Goal: Book appointment/travel/reservation

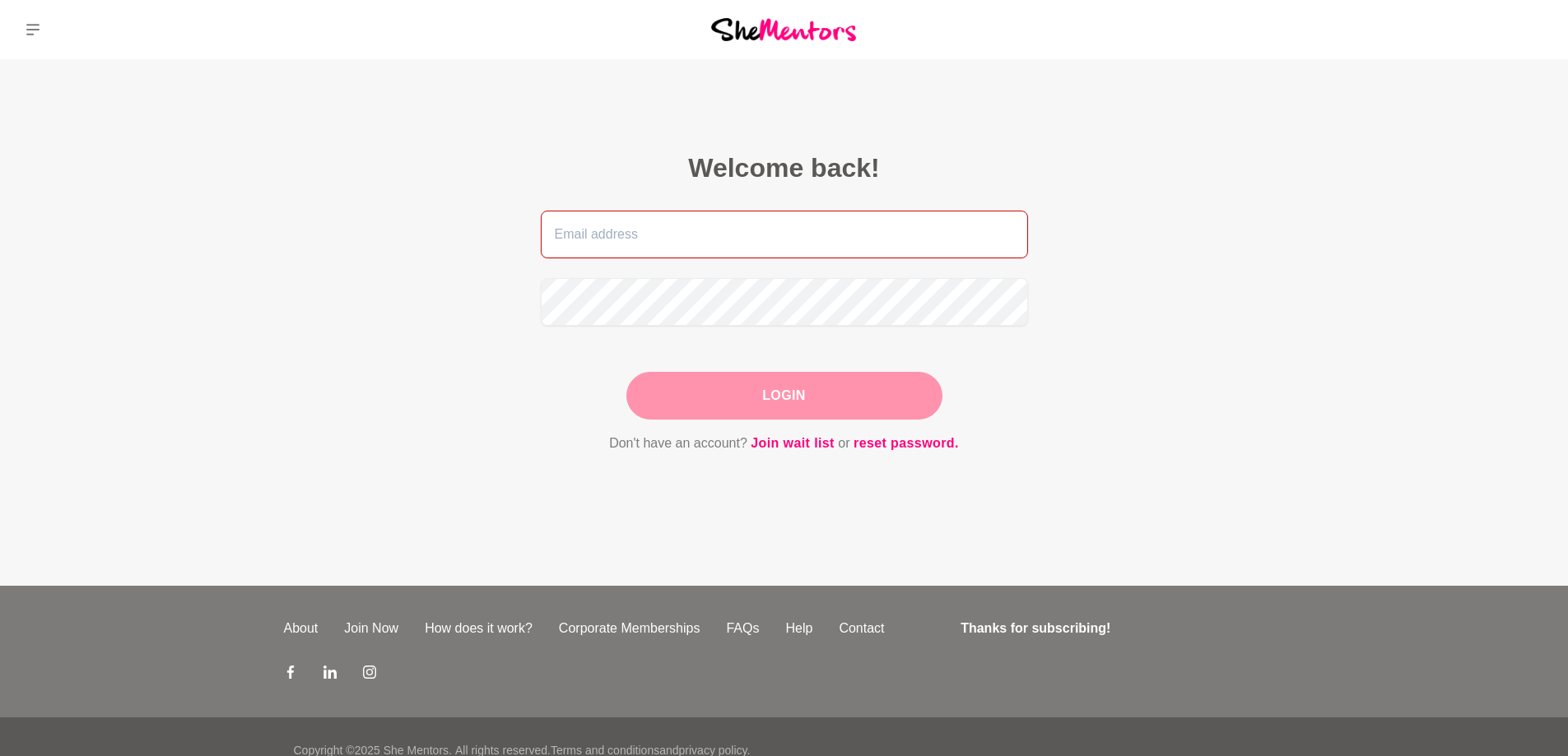
type input "[EMAIL_ADDRESS][DOMAIN_NAME]"
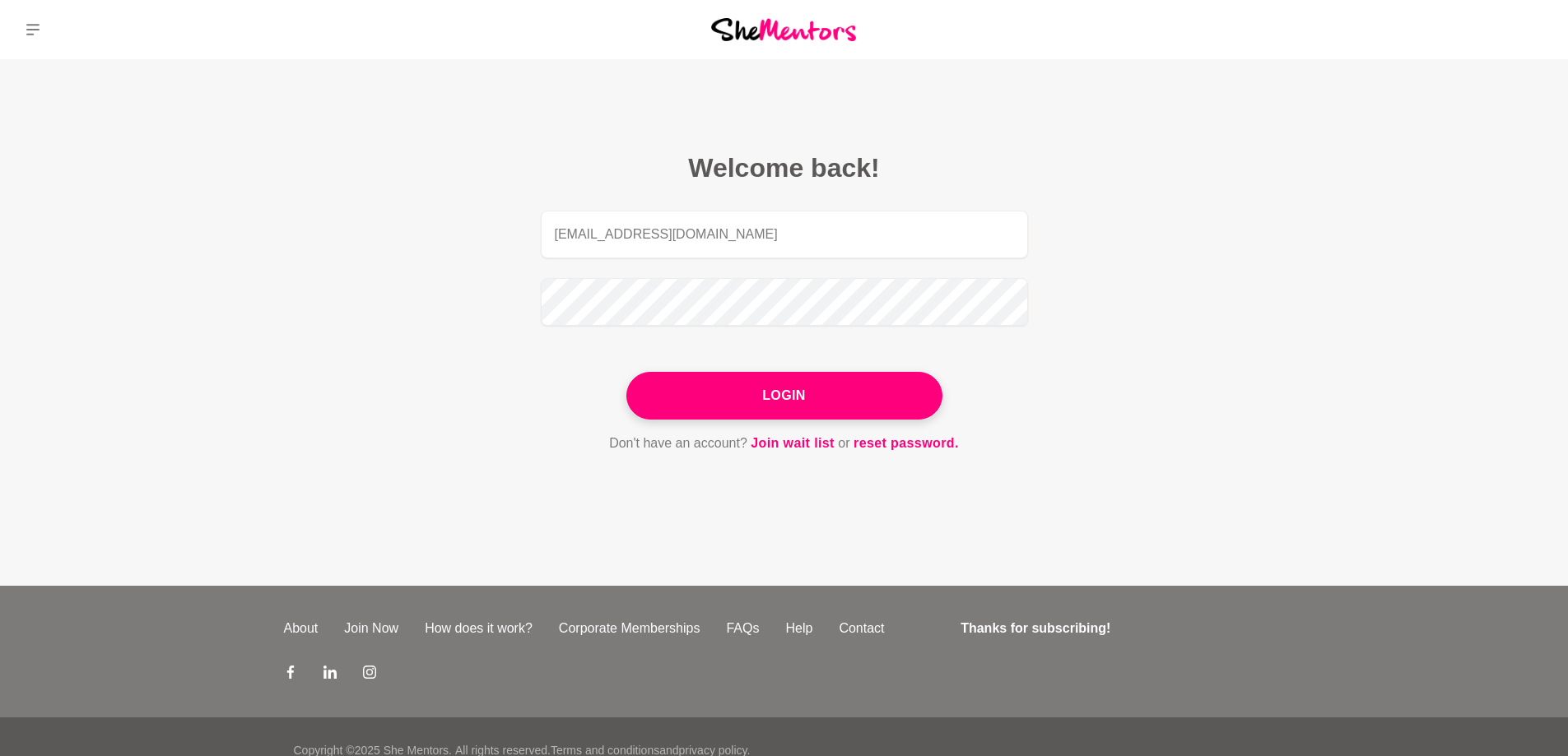
click at [836, 397] on div "Login" at bounding box center [785, 396] width 316 height 48
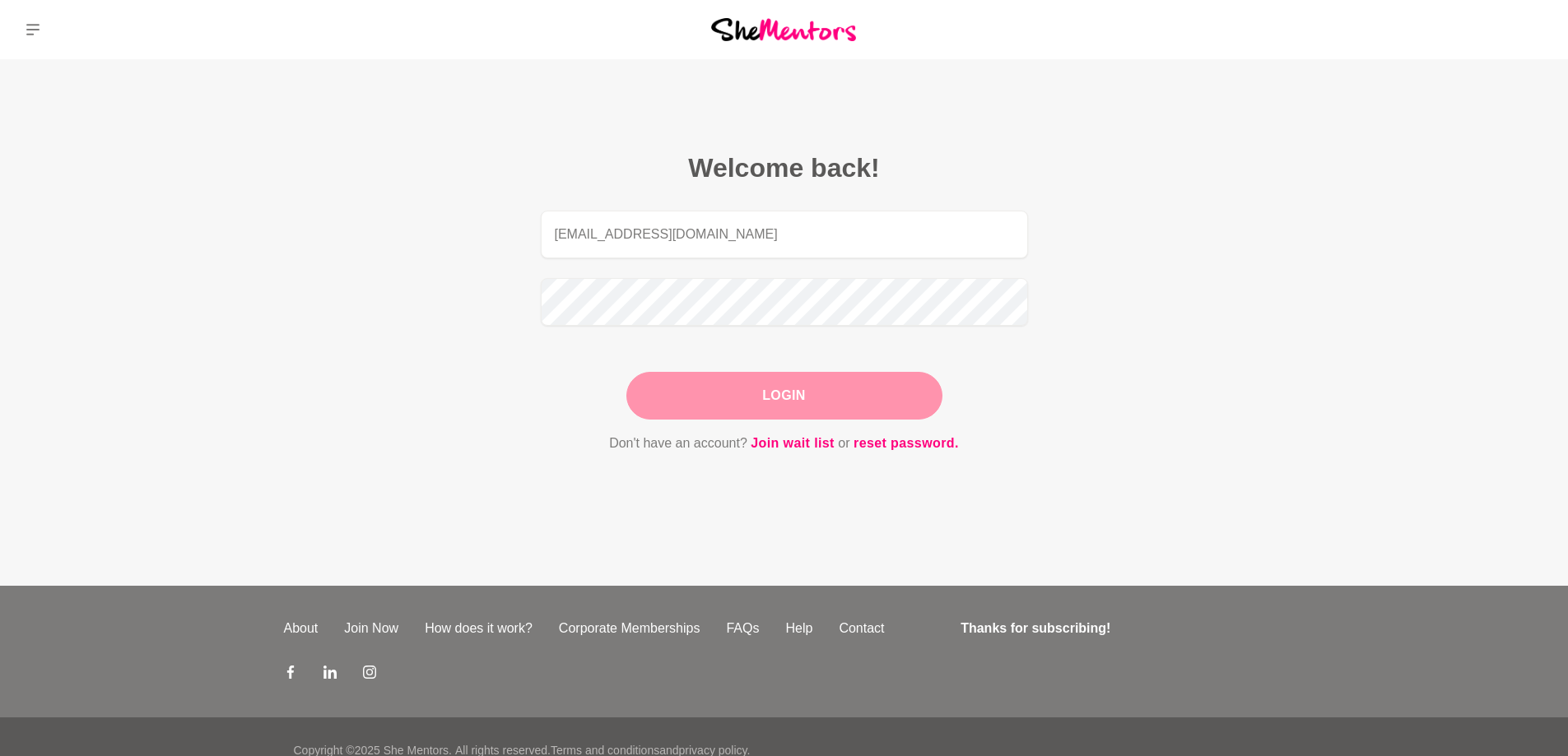
click at [781, 400] on button "Login" at bounding box center [785, 396] width 316 height 48
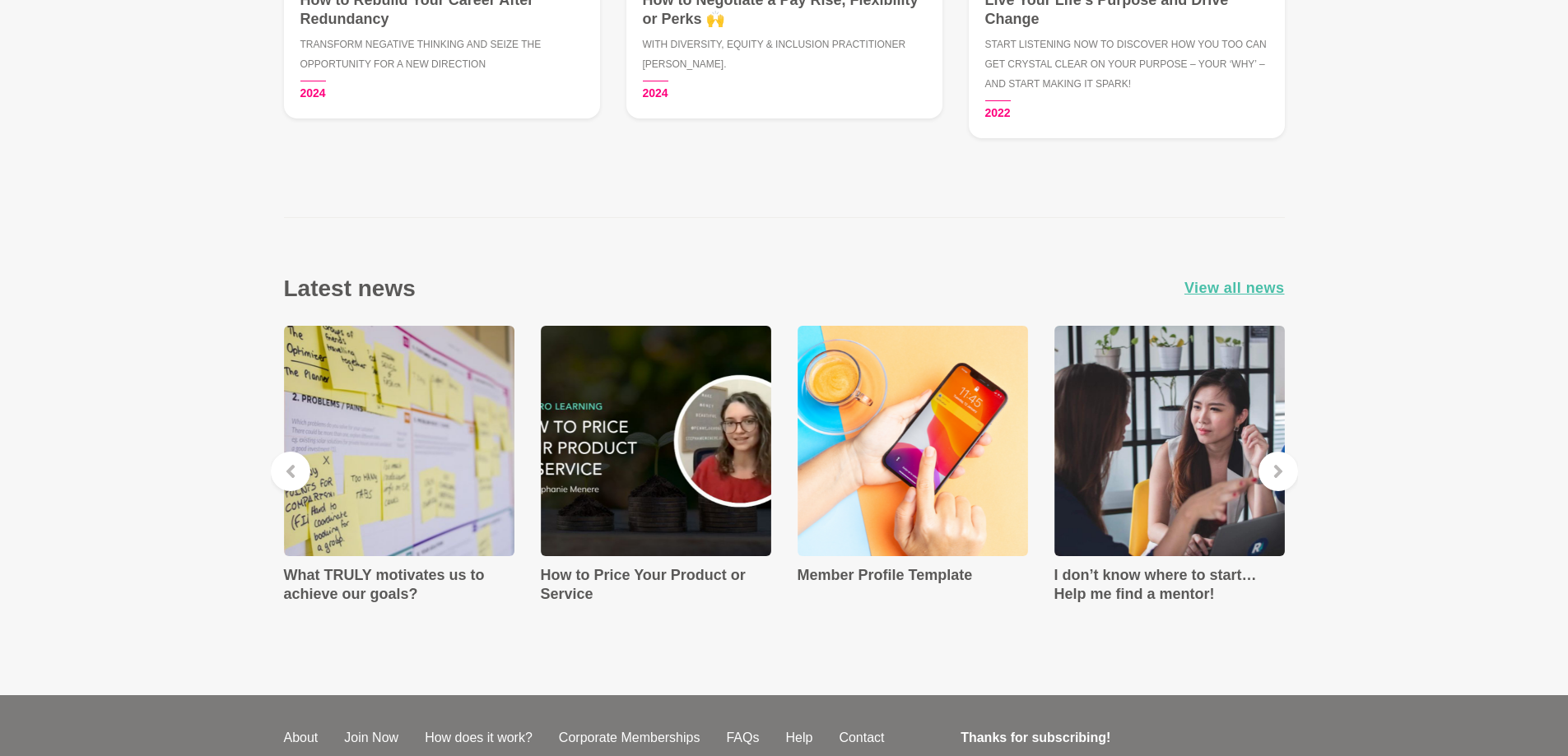
scroll to position [2787, 0]
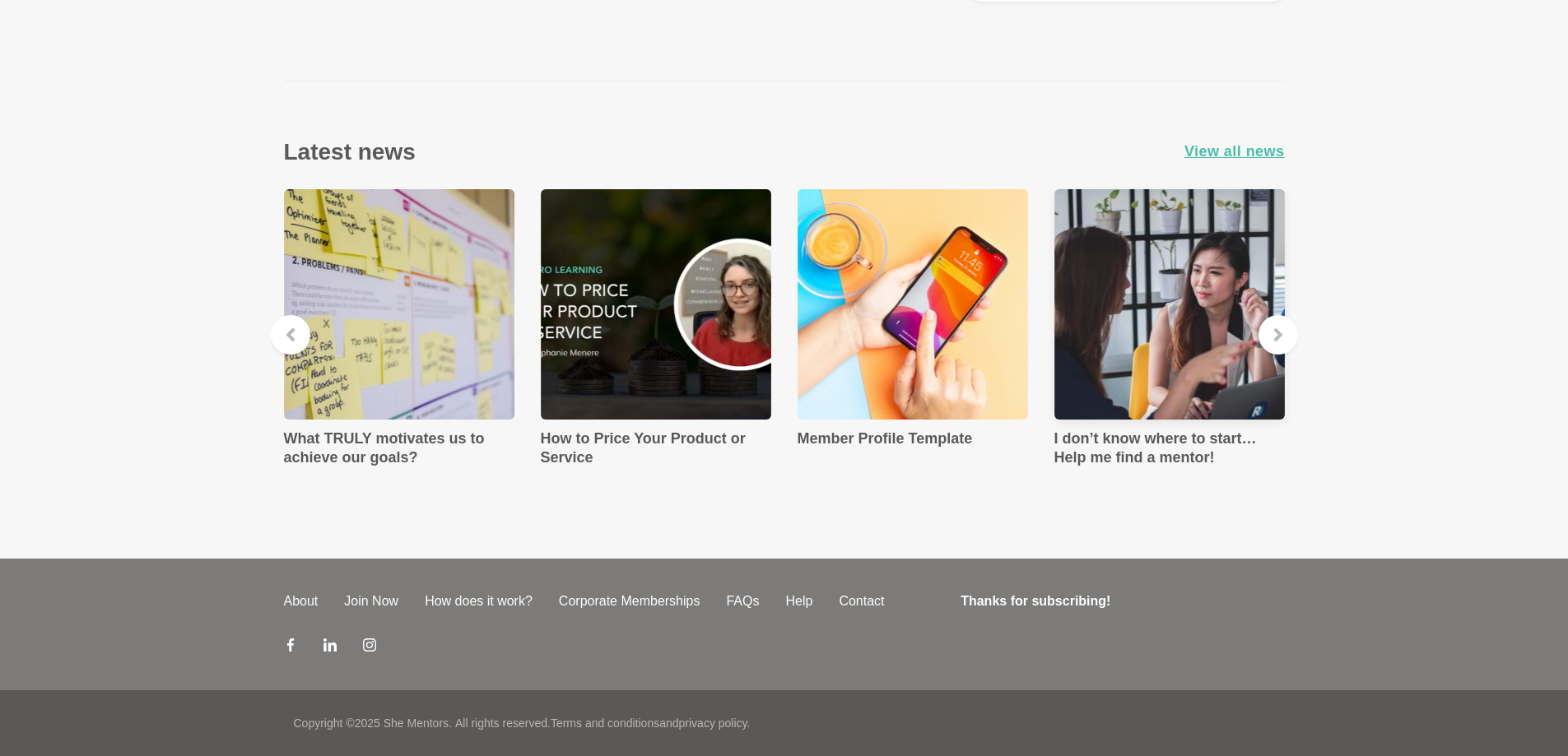
click at [1153, 441] on h4 "I don’t know where to start… Help me find a mentor!" at bounding box center [1169, 447] width 231 height 37
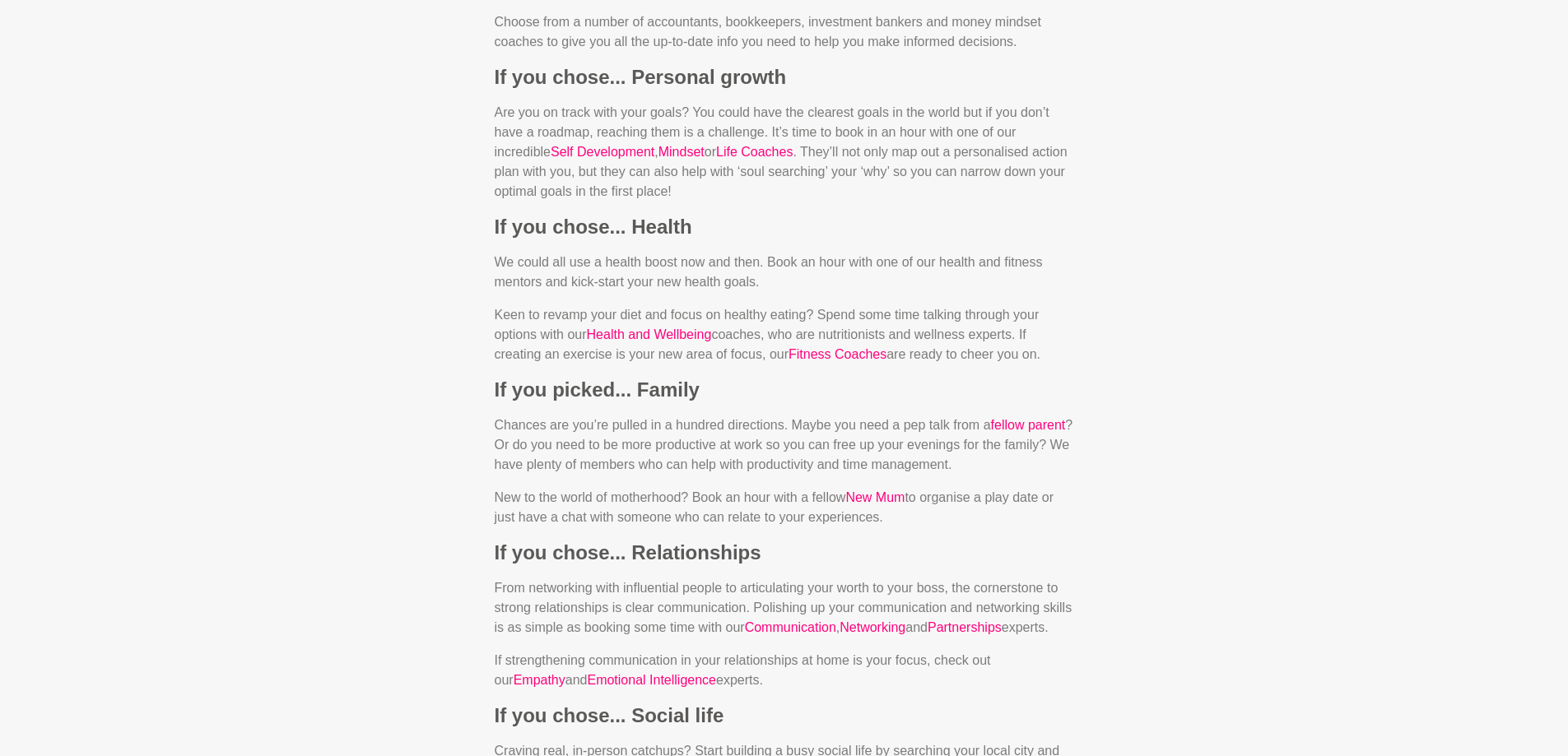
scroll to position [2058, 0]
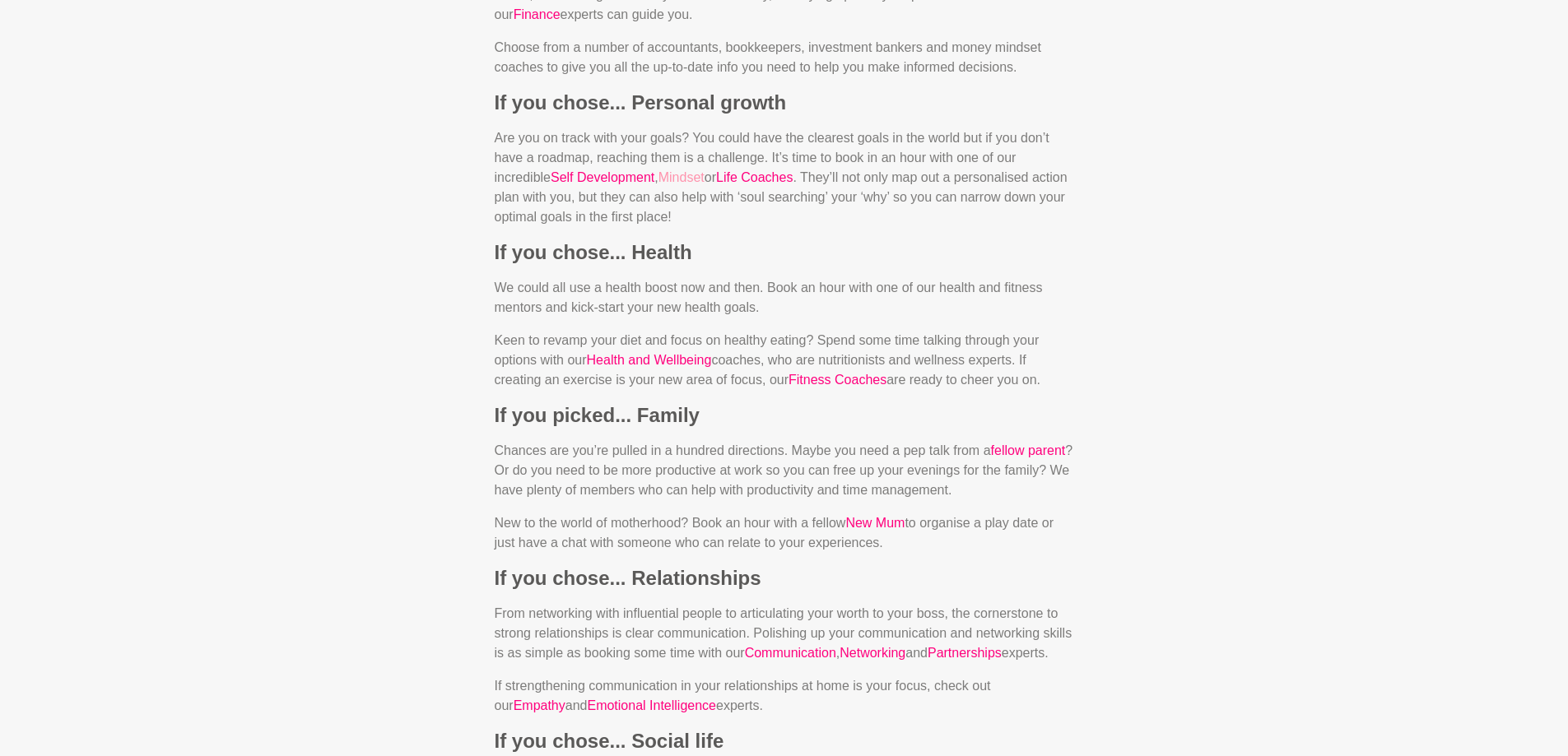
click at [694, 177] on link "Mindset" at bounding box center [681, 177] width 46 height 14
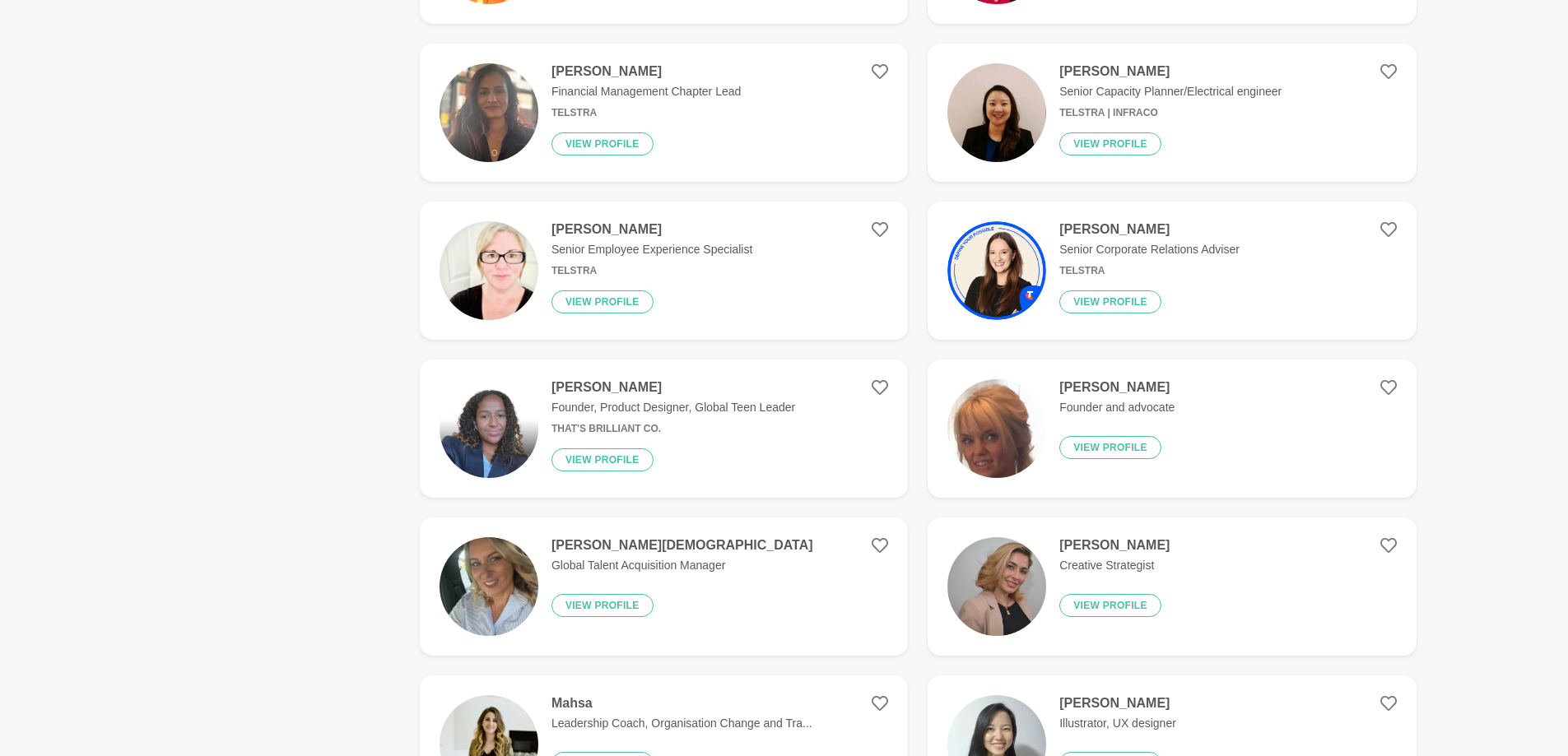
scroll to position [2222, 0]
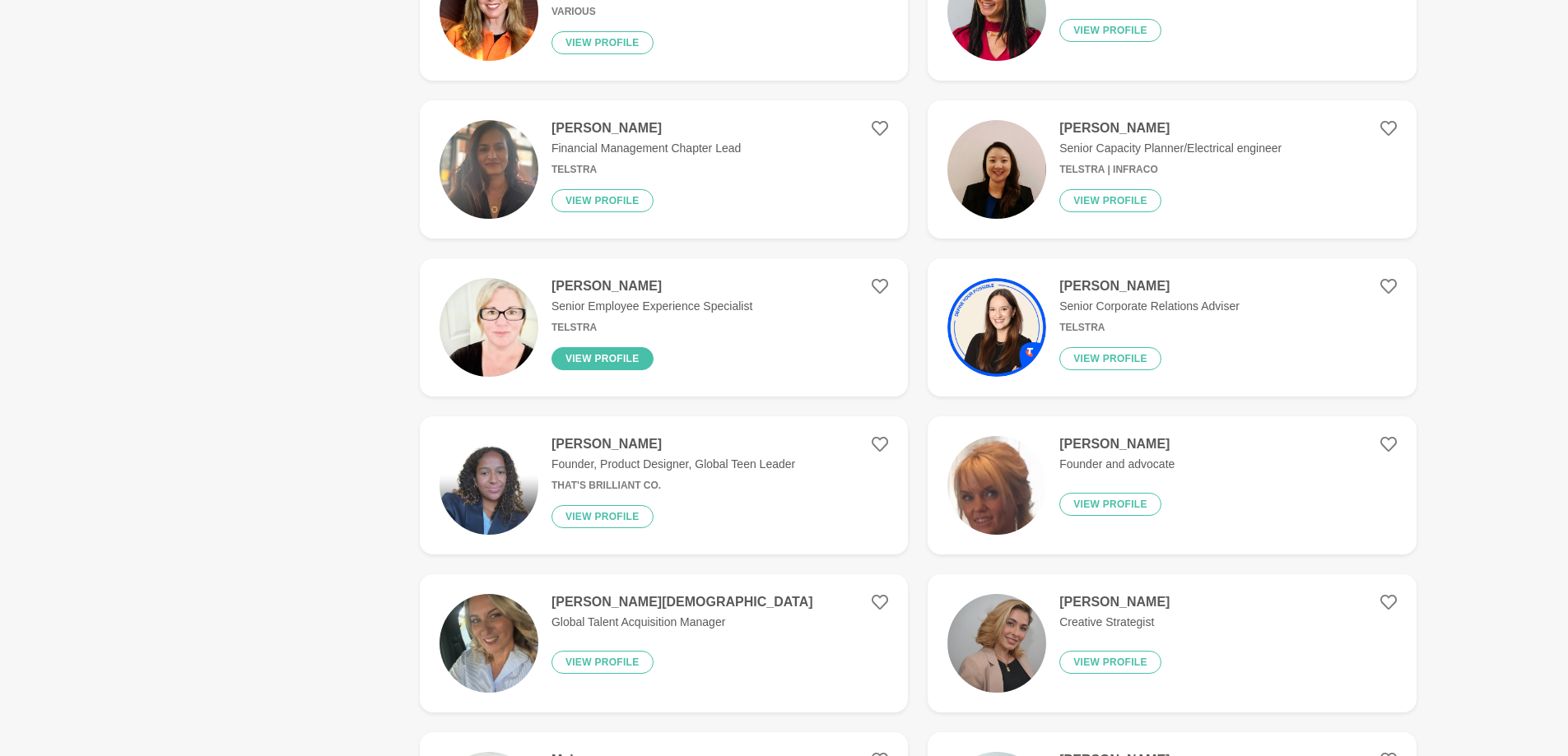
click at [617, 354] on button "View profile" at bounding box center [603, 359] width 103 height 23
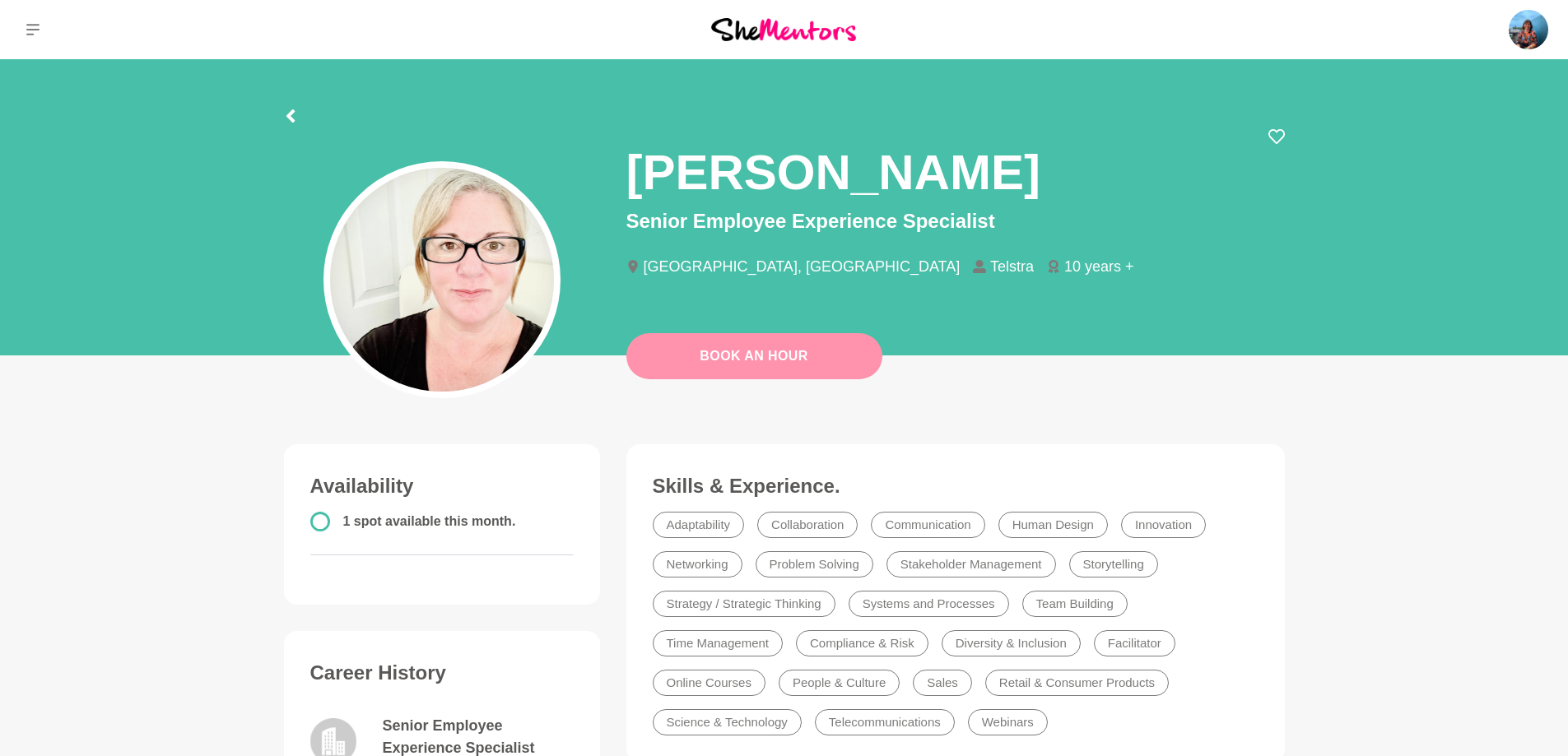
click at [759, 355] on link "Book An Hour" at bounding box center [754, 356] width 256 height 46
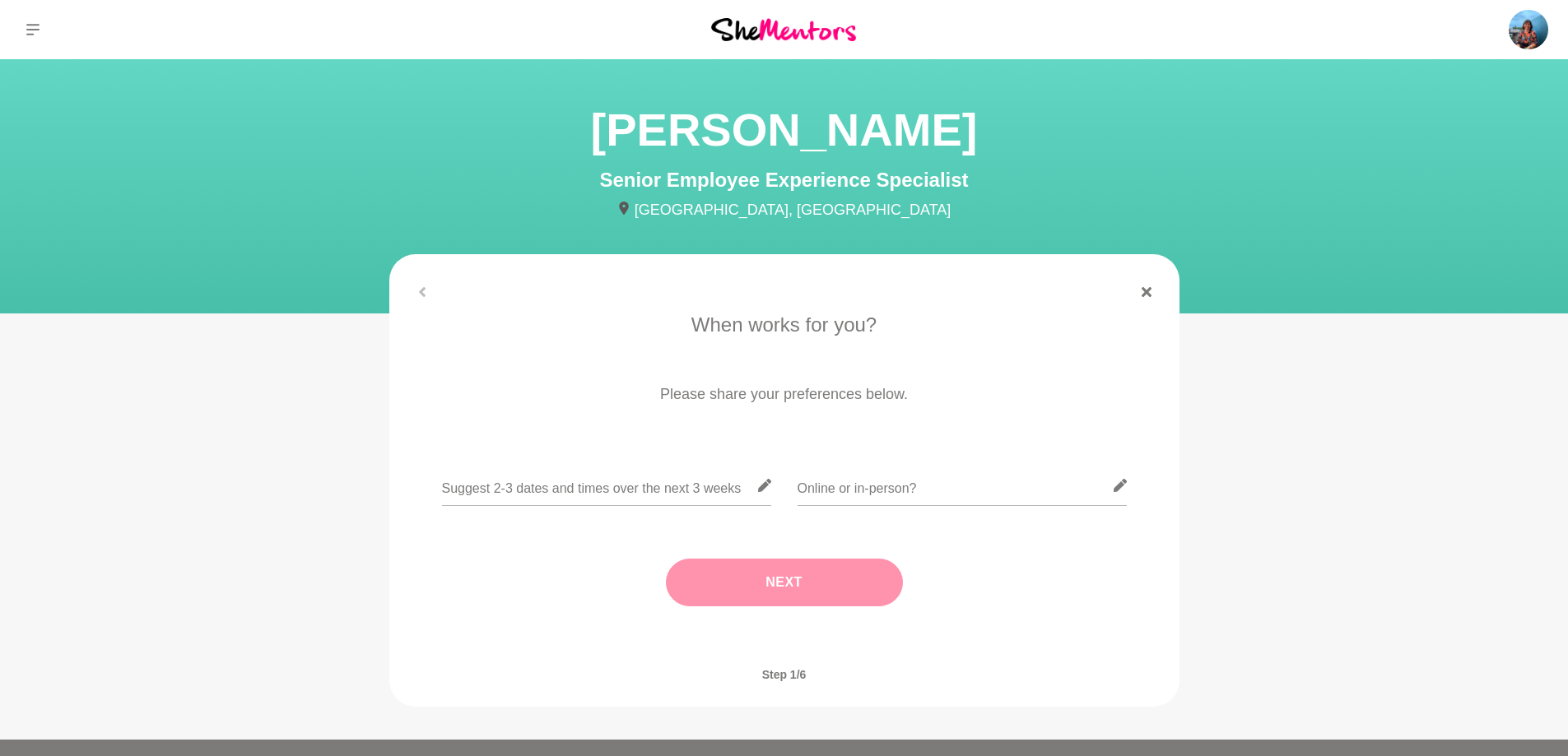
click at [761, 488] on icon at bounding box center [764, 486] width 13 height 13
click at [639, 490] on input "text" at bounding box center [607, 486] width 330 height 40
click at [821, 493] on input "text" at bounding box center [962, 486] width 330 height 40
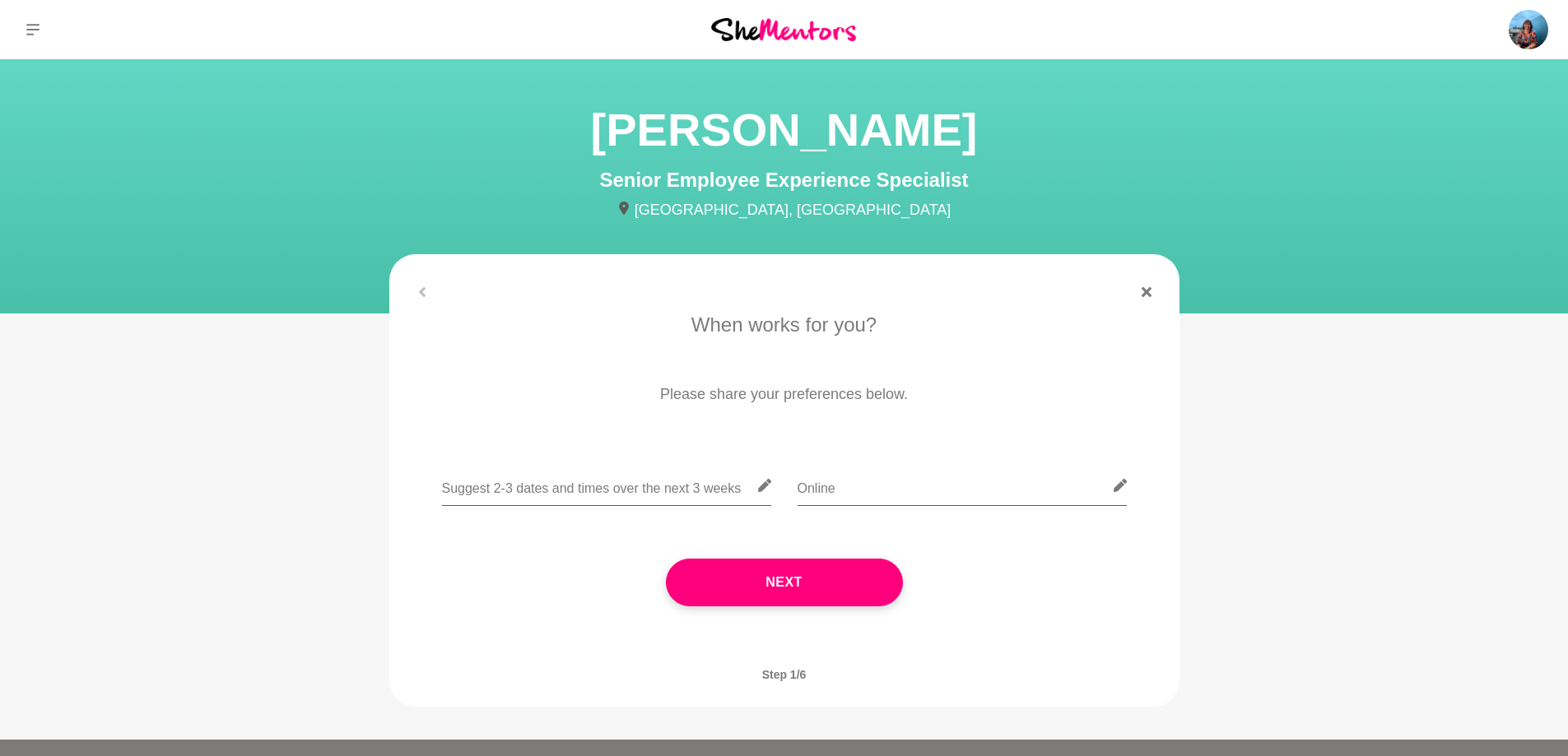
type input "Online"
click at [522, 479] on input "text" at bounding box center [607, 486] width 330 height 40
click at [469, 485] on input "Thursday 14th morning;" at bounding box center [607, 486] width 330 height 40
click at [474, 485] on input "14th morning;" at bounding box center [607, 486] width 330 height 40
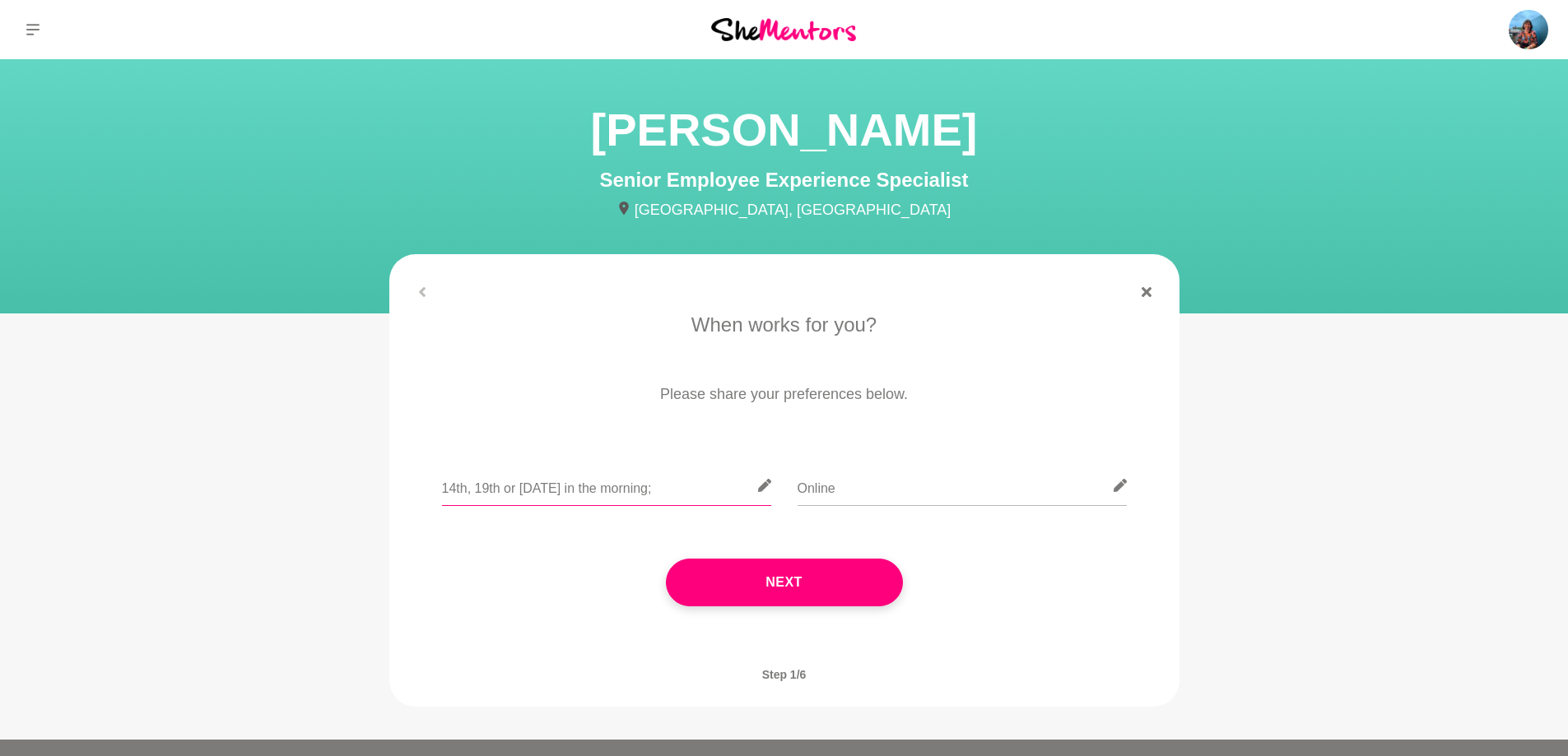
click at [678, 493] on input "14th, 19th or 21st August in the morning;" at bounding box center [607, 486] width 330 height 40
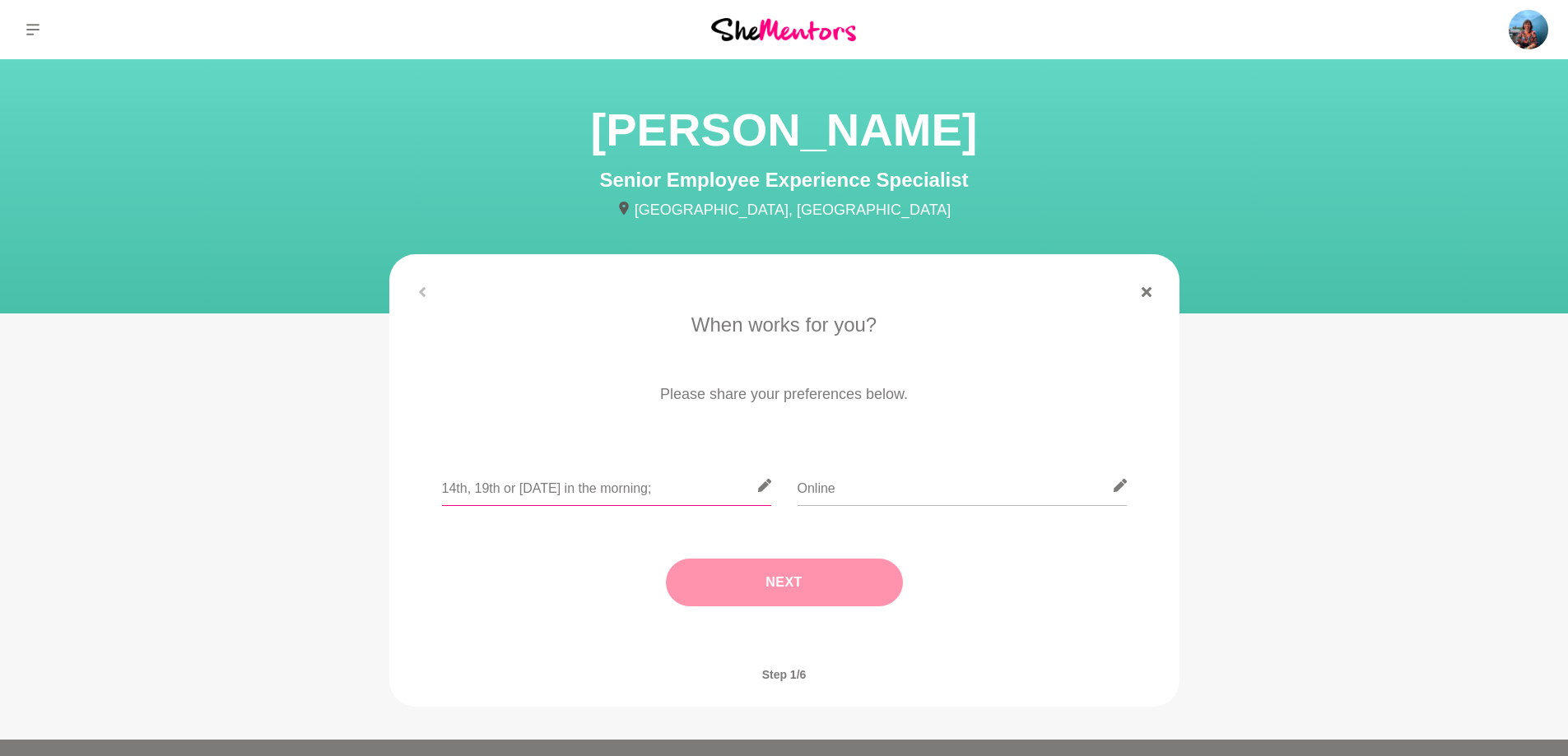
type input "14th, 19th or 21st August in the morning;"
click at [793, 586] on button "Next" at bounding box center [784, 583] width 237 height 48
click at [756, 496] on input "text" at bounding box center [785, 486] width 330 height 40
type input "[GEOGRAPHIC_DATA]"
click at [821, 574] on button "Next" at bounding box center [784, 583] width 237 height 48
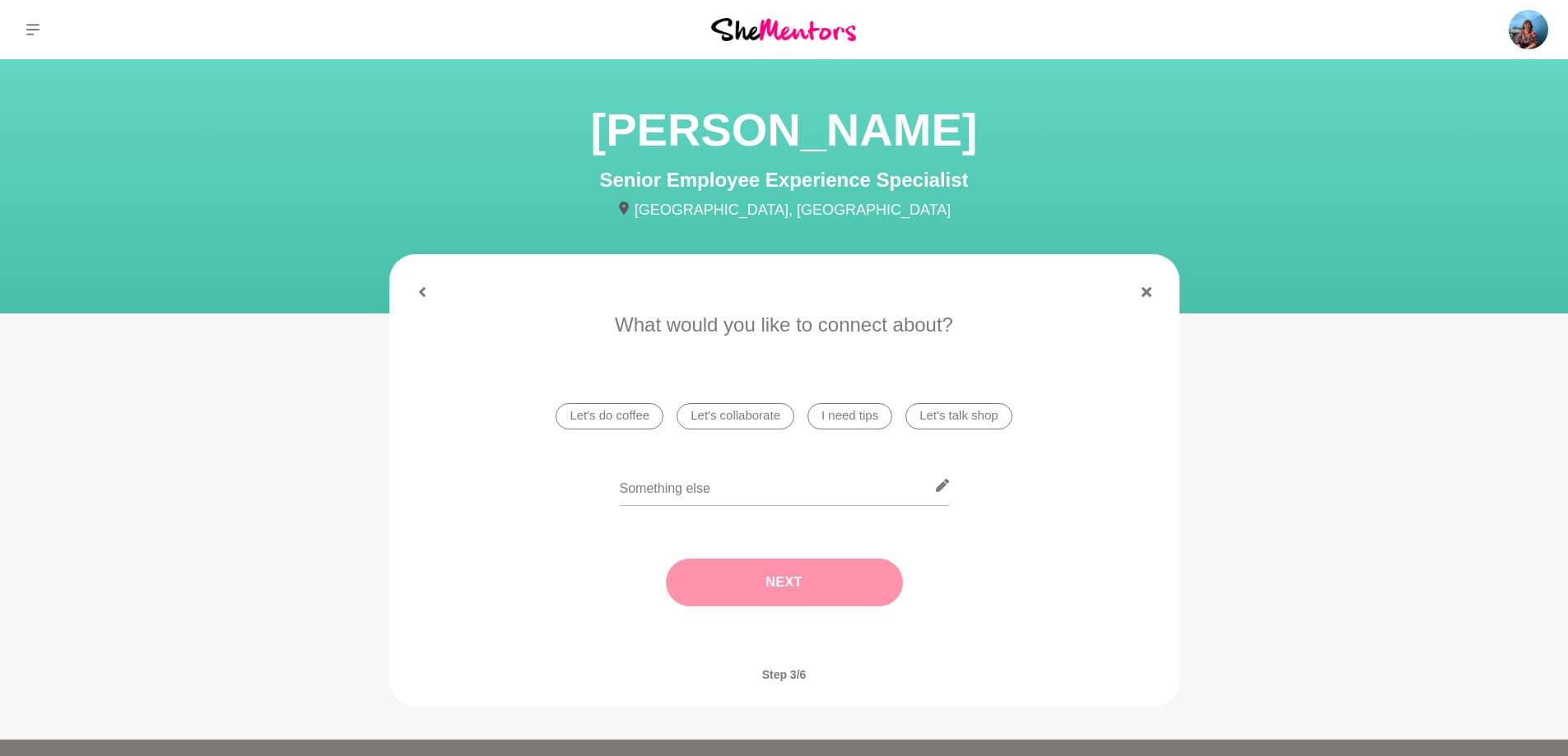
click at [851, 420] on li "I need tips" at bounding box center [850, 416] width 84 height 26
click at [813, 589] on button "Next" at bounding box center [784, 583] width 237 height 48
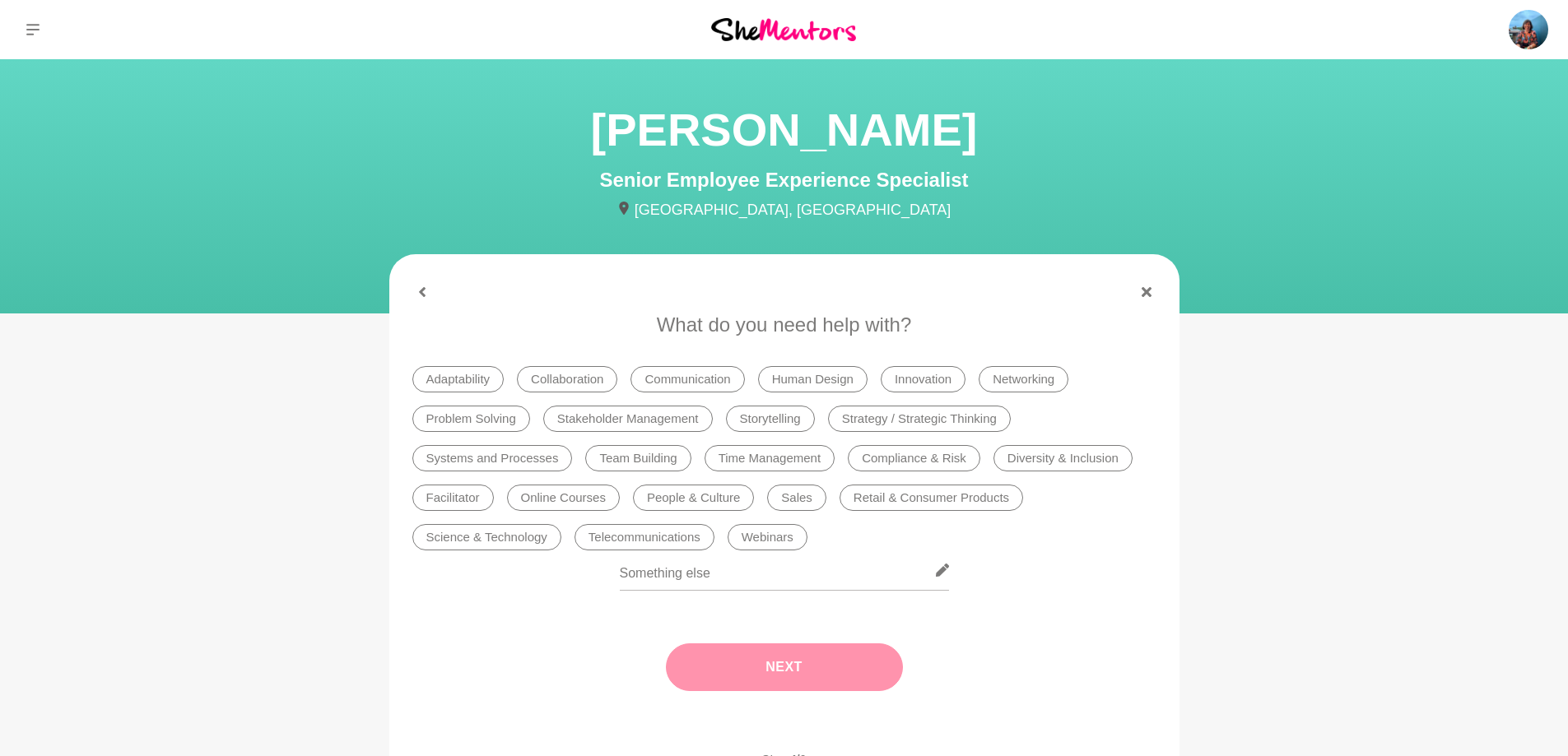
click at [626, 421] on li "Stakeholder Management" at bounding box center [628, 419] width 170 height 26
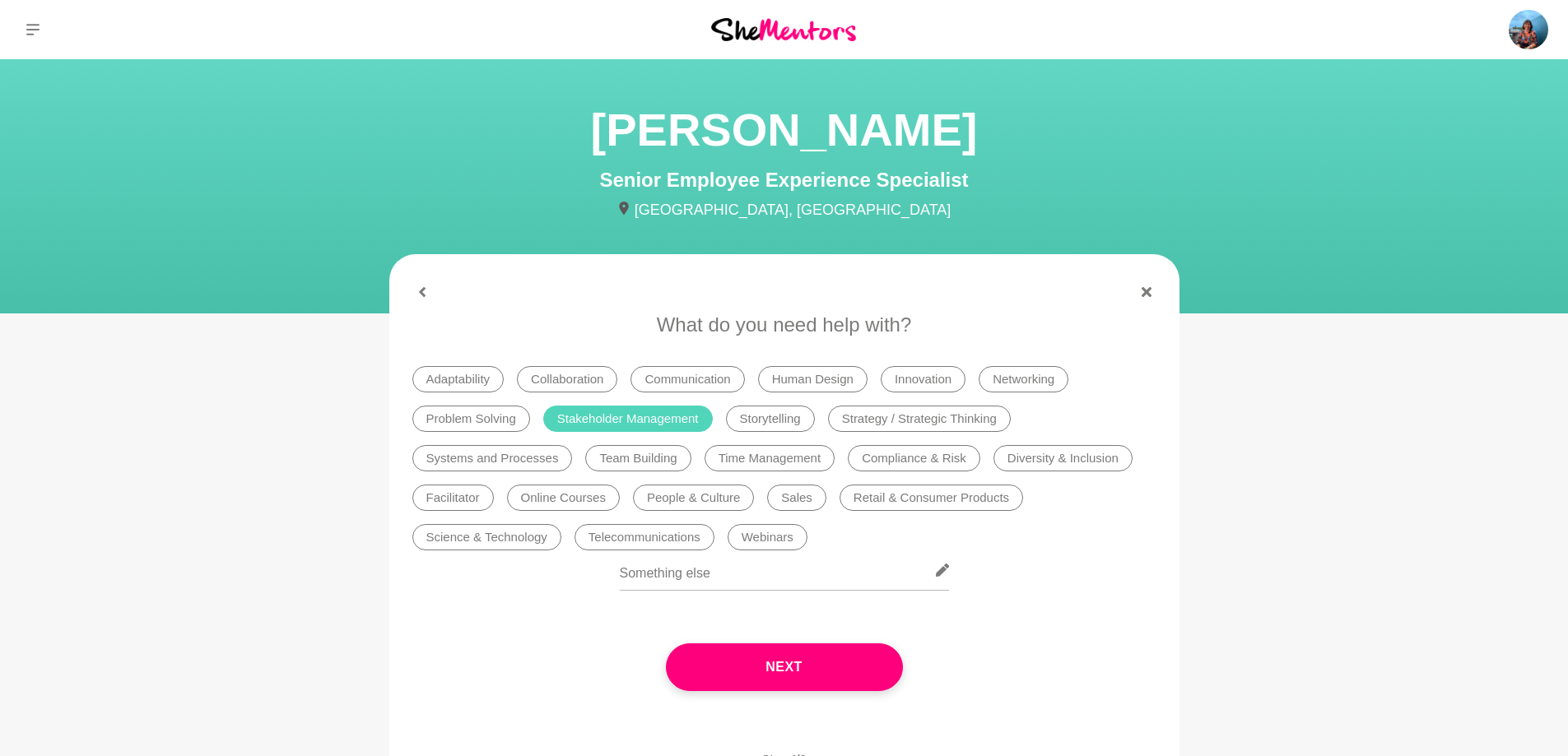
click at [647, 461] on li "Team Building" at bounding box center [638, 458] width 105 height 26
click at [652, 457] on li "Team Building" at bounding box center [638, 458] width 105 height 26
click at [569, 378] on li "Collaboration" at bounding box center [566, 378] width 101 height 26
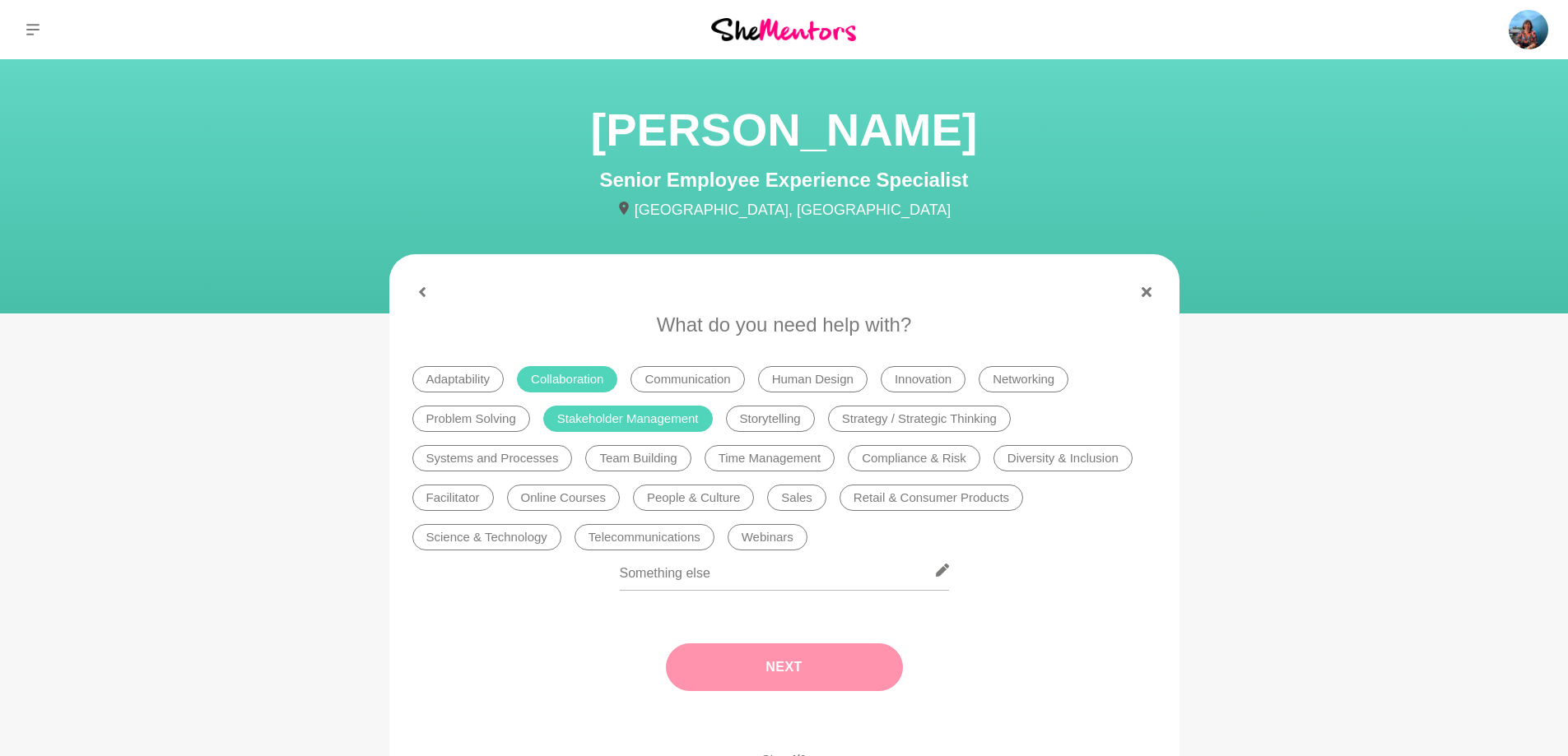
click at [855, 676] on button "Next" at bounding box center [784, 668] width 237 height 48
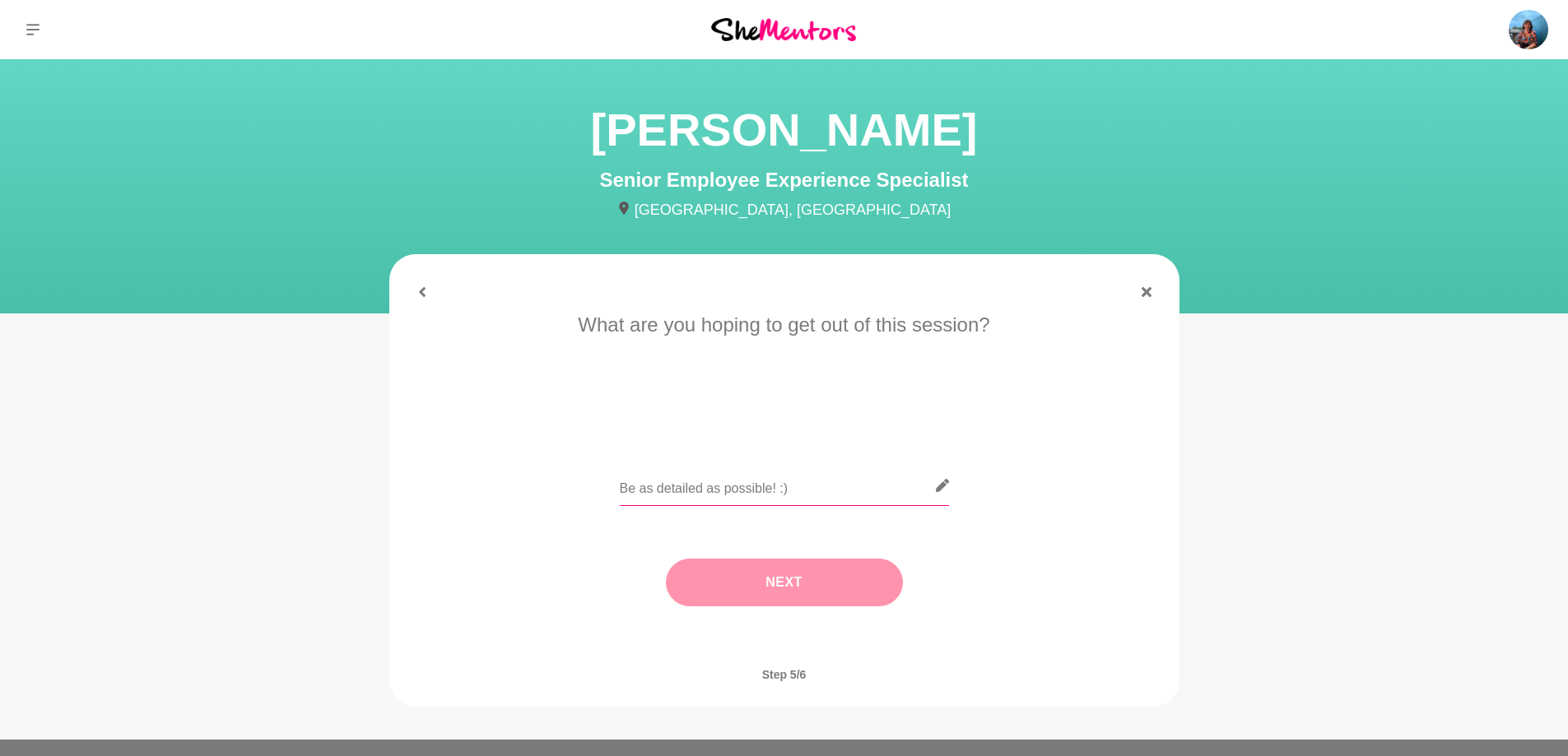
click at [764, 488] on input "text" at bounding box center [785, 486] width 330 height 40
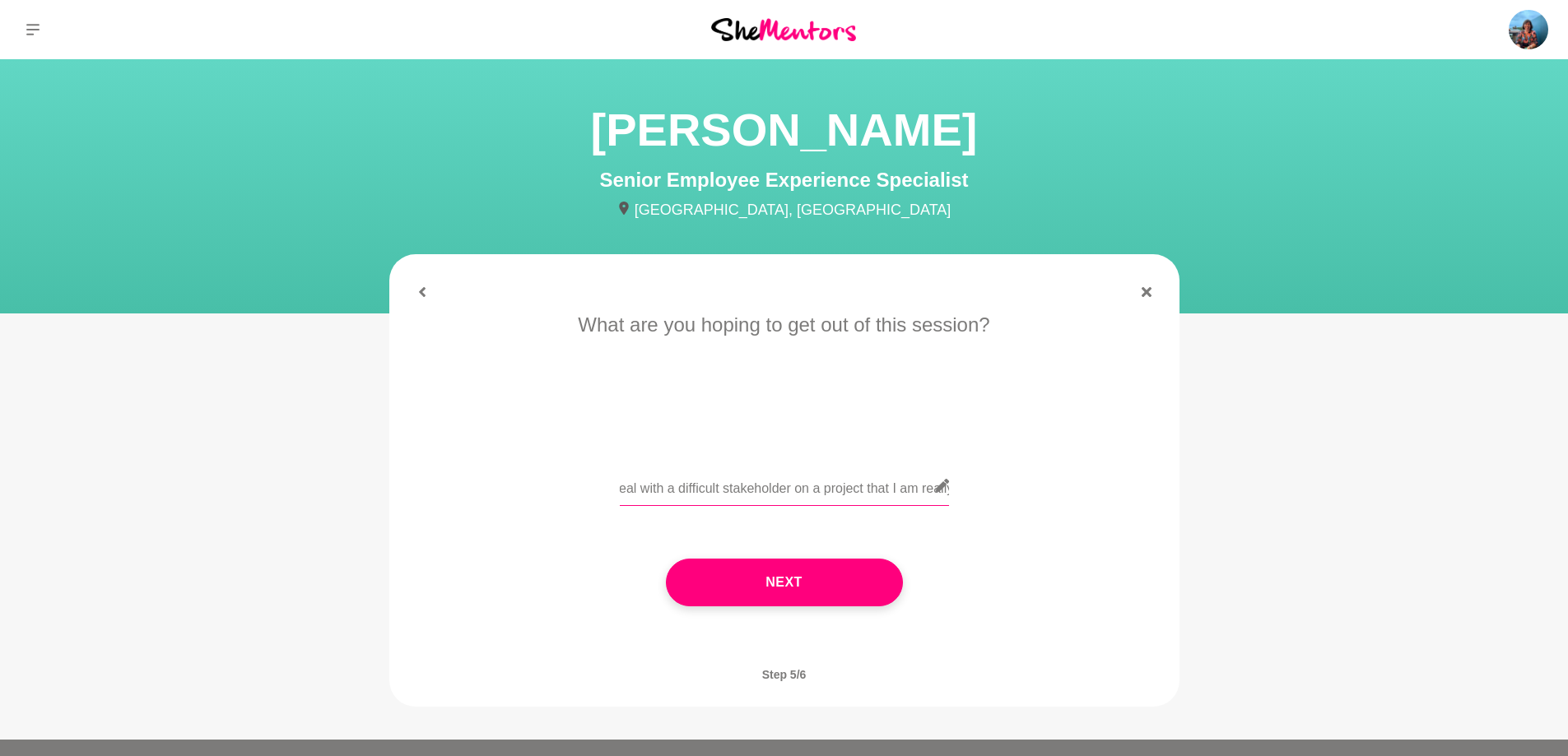
scroll to position [0, 354]
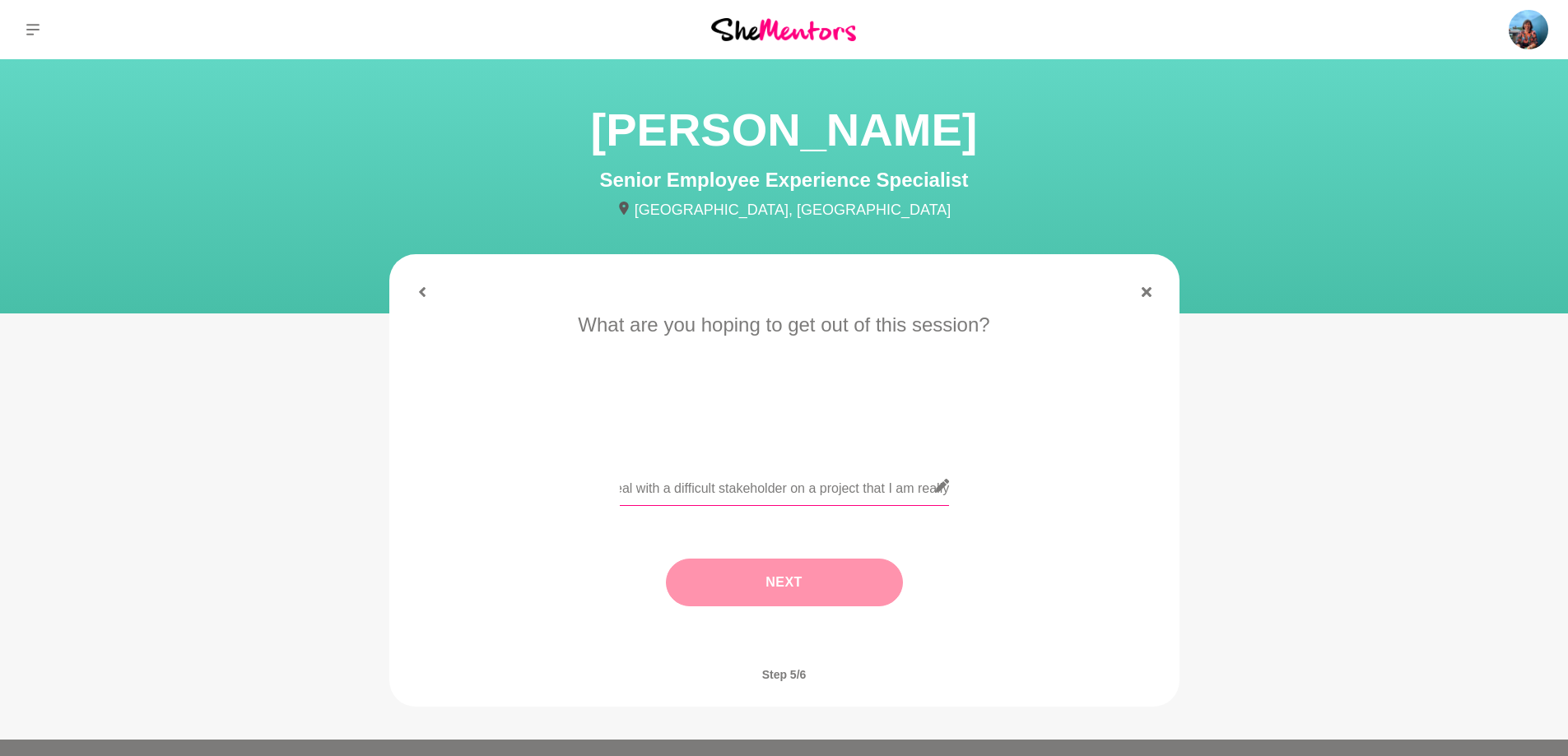
type input "Hi Trudi - I'm looking for some tips on how to deal with a difficult stakeholde…"
click at [835, 575] on button "Next" at bounding box center [784, 583] width 237 height 48
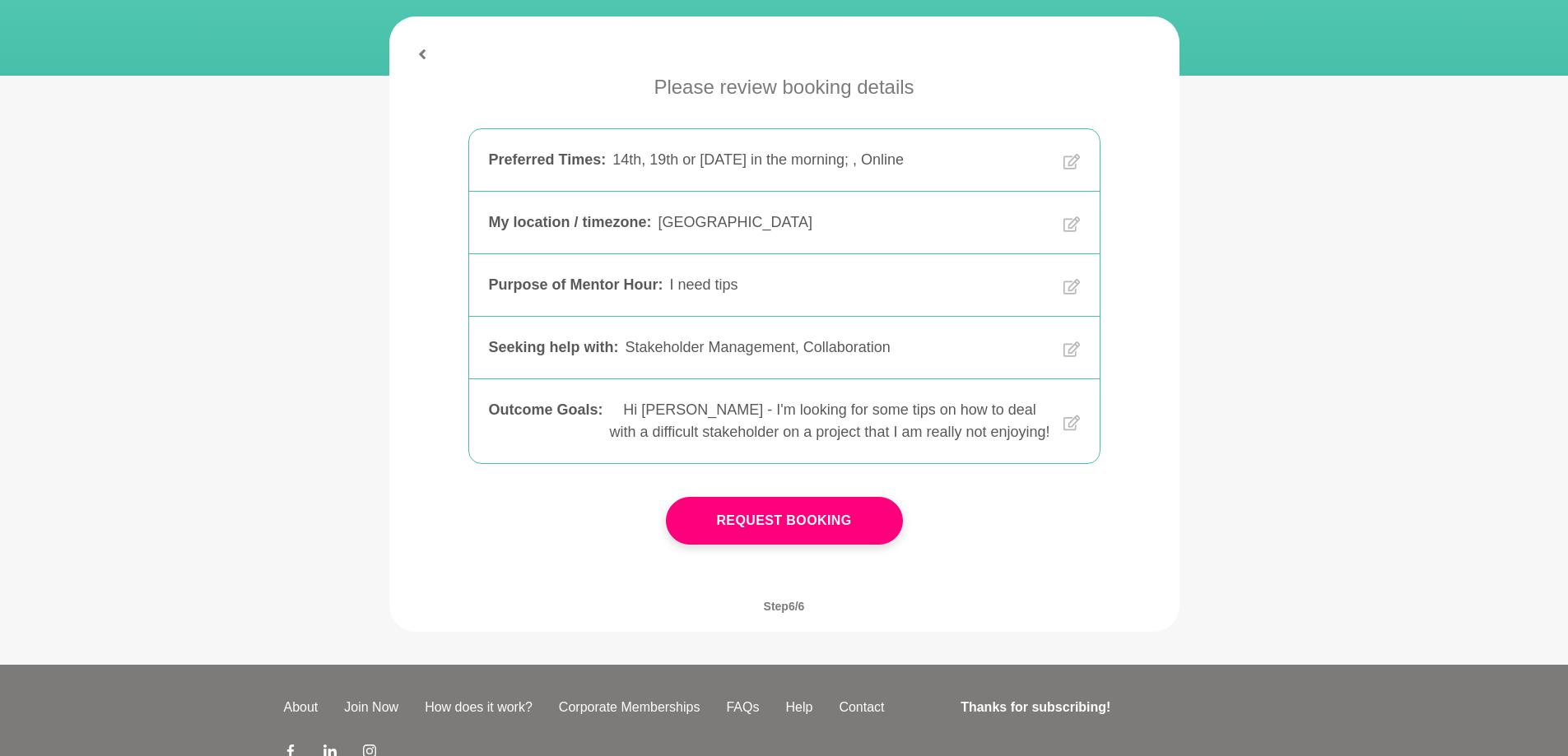
scroll to position [247, 0]
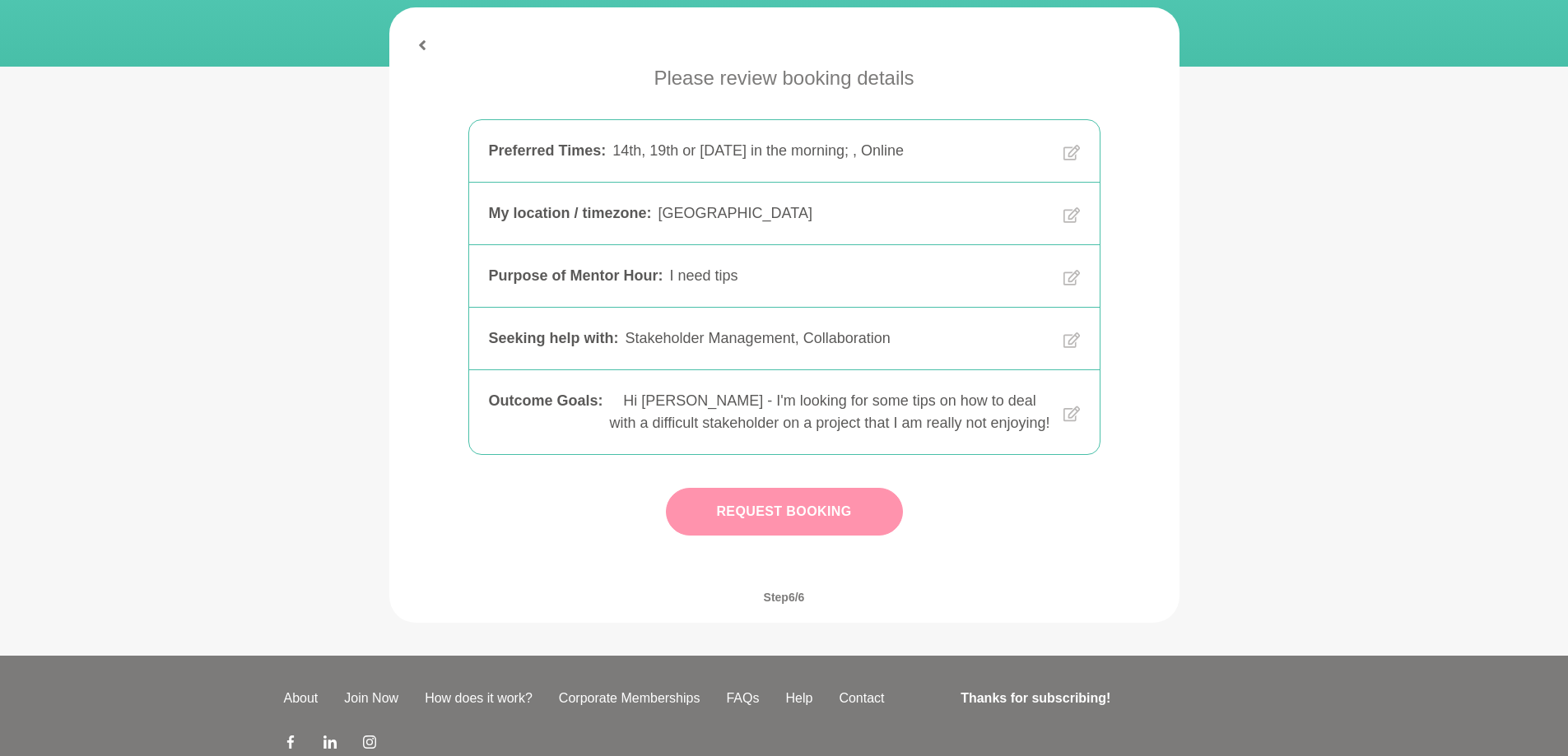
click at [786, 524] on button "Request Booking" at bounding box center [784, 512] width 237 height 48
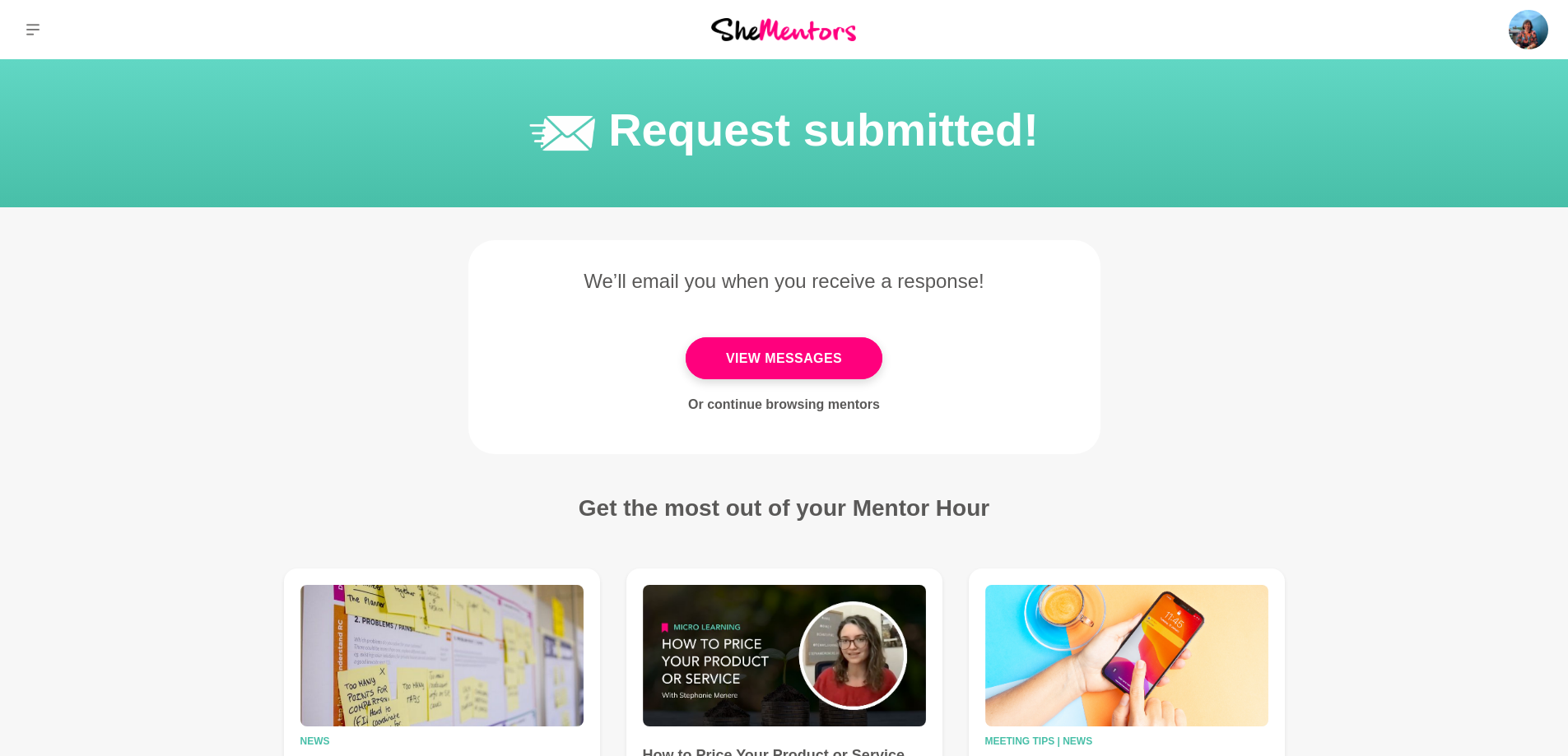
click at [757, 23] on img at bounding box center [783, 29] width 145 height 22
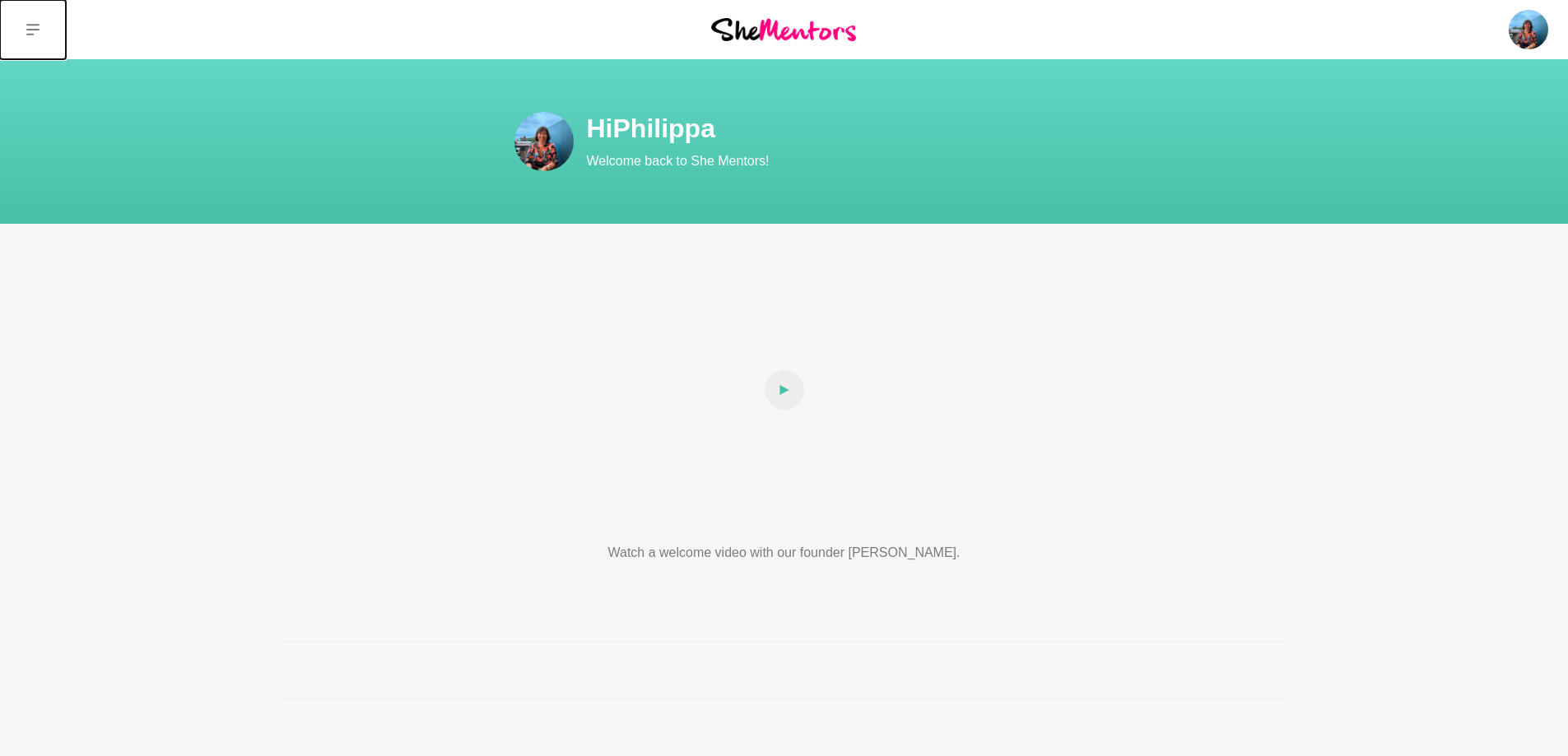
click at [32, 32] on icon at bounding box center [33, 30] width 13 height 13
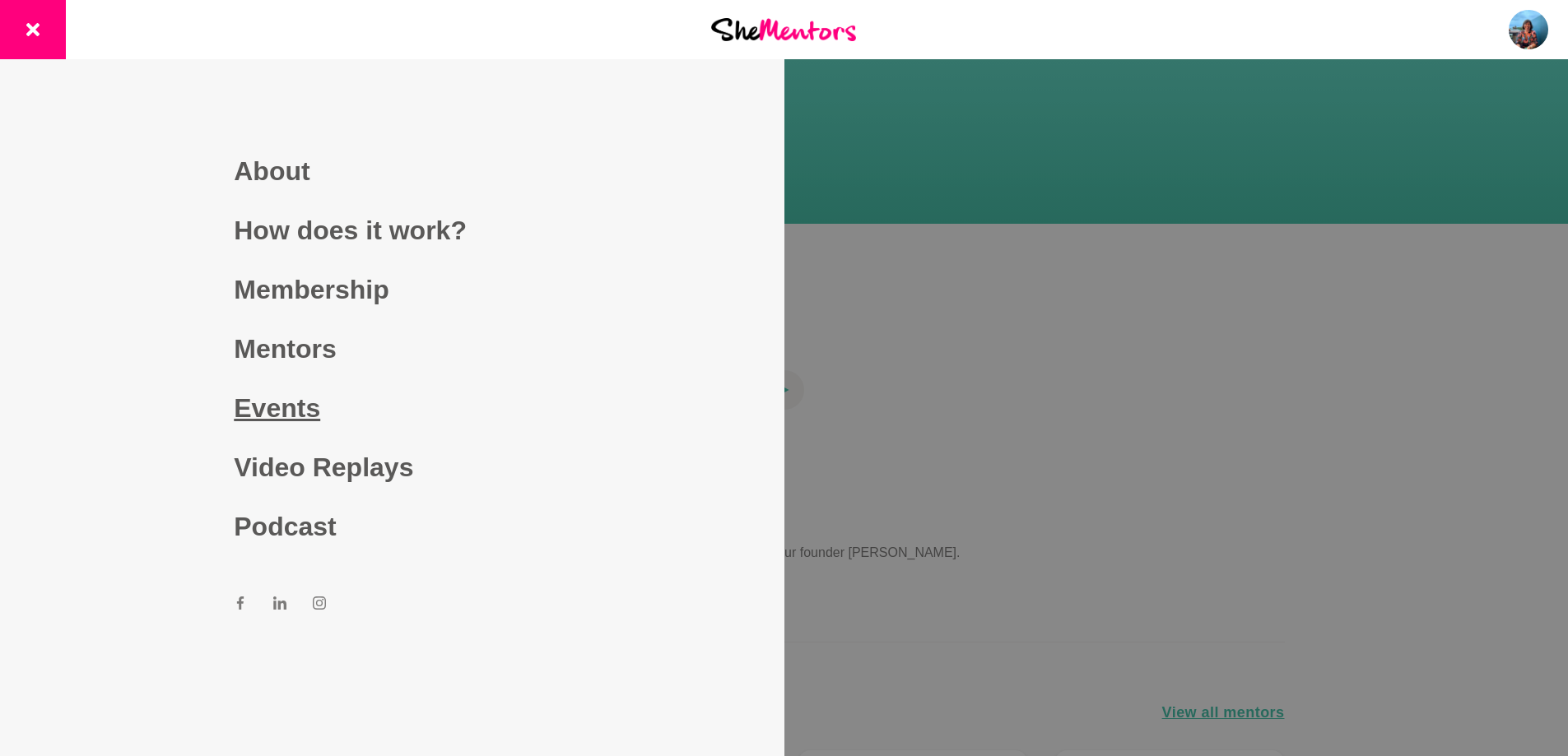
click at [277, 413] on link "Events" at bounding box center [392, 408] width 316 height 59
click at [298, 477] on link "Video Replays" at bounding box center [392, 468] width 316 height 59
click at [301, 470] on link "Video Replays" at bounding box center [392, 468] width 316 height 59
click at [1130, 353] on div at bounding box center [784, 378] width 1568 height 756
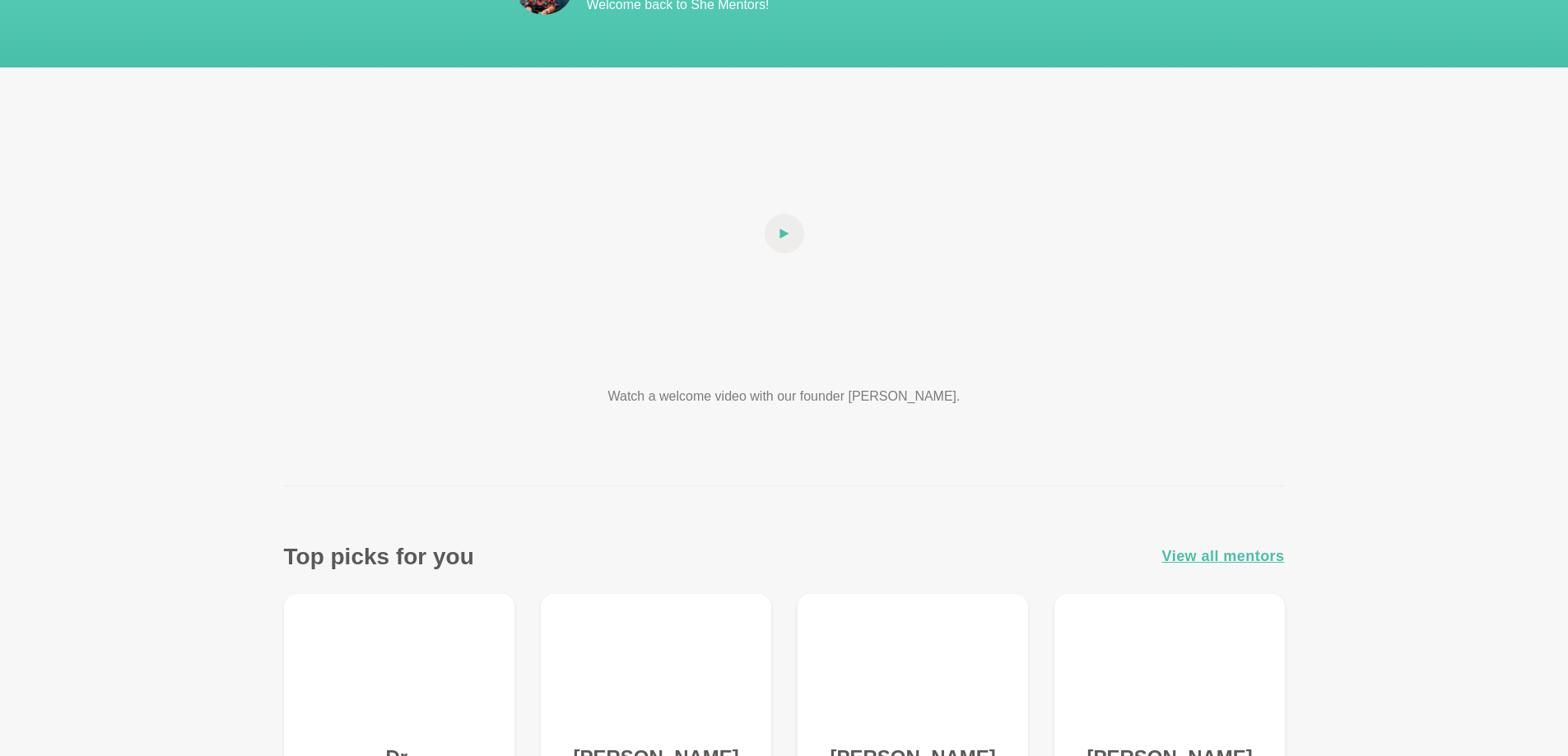
scroll to position [247, 0]
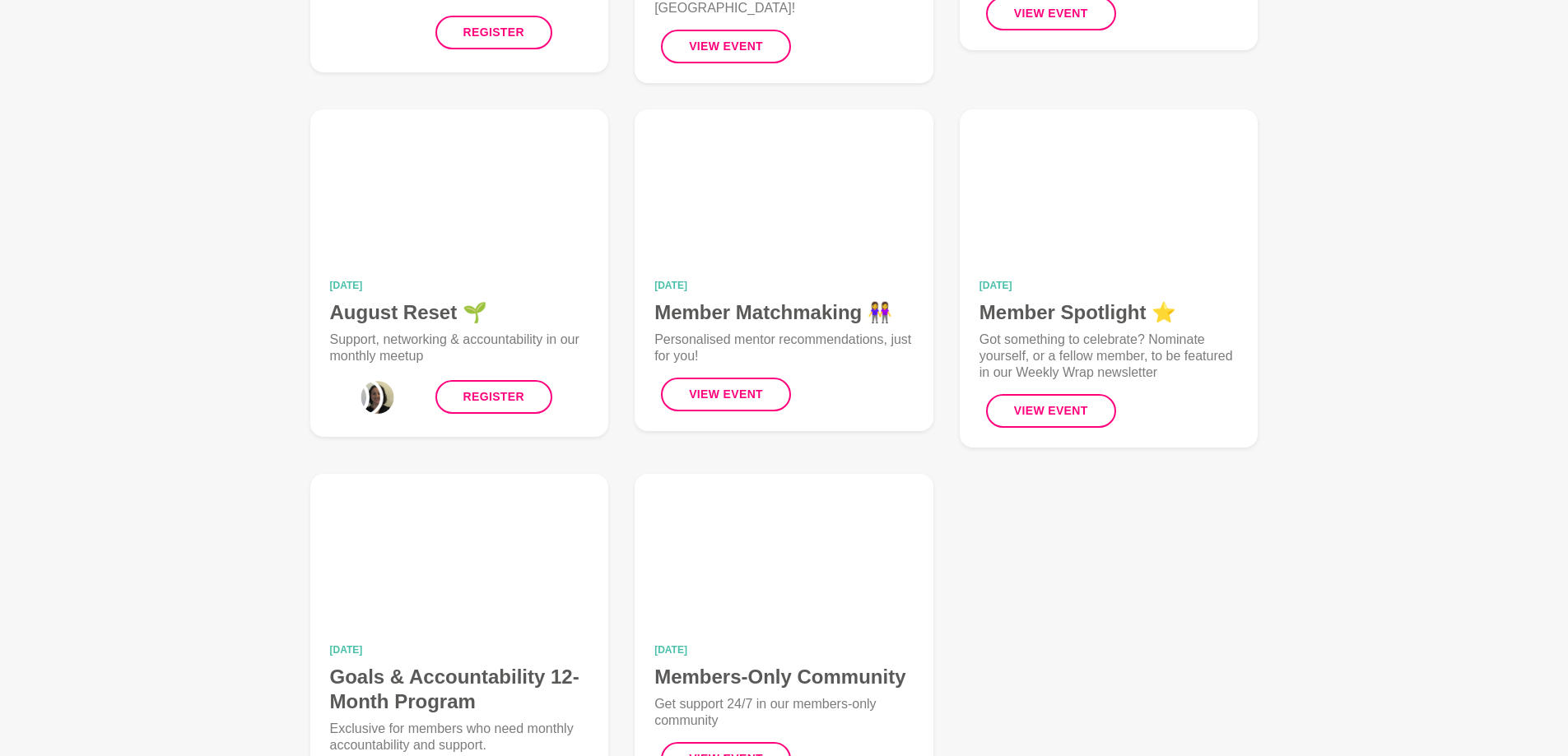
scroll to position [658, 0]
